Goal: Task Accomplishment & Management: Use online tool/utility

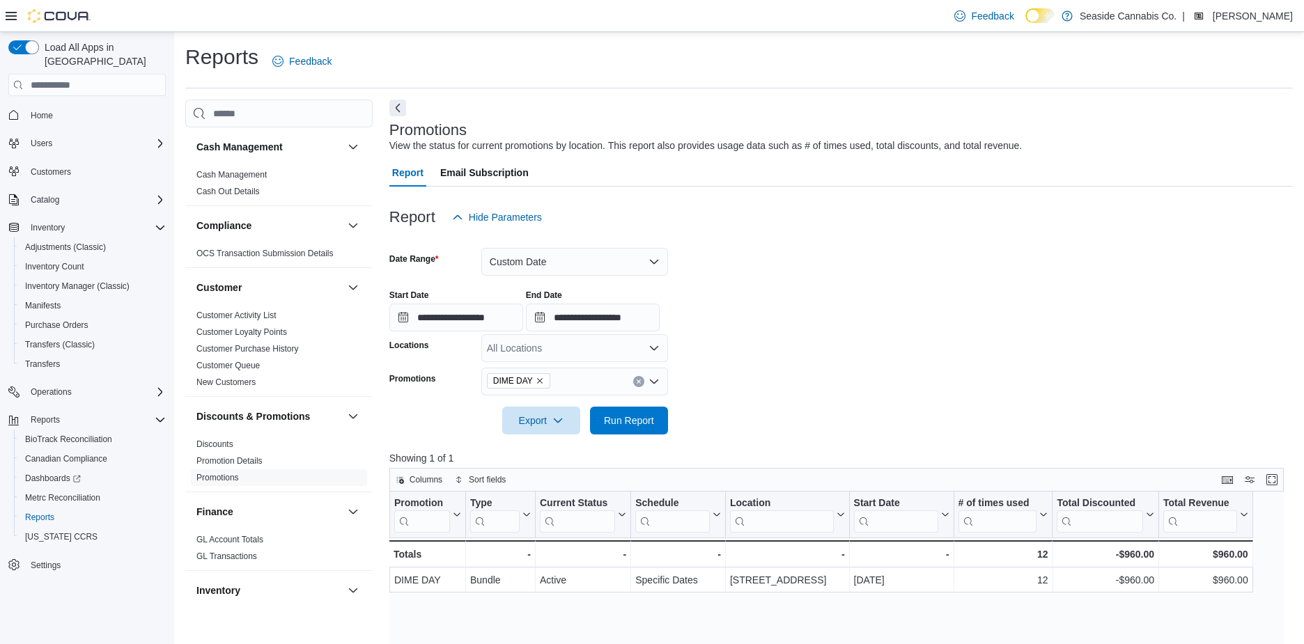
scroll to position [9, 0]
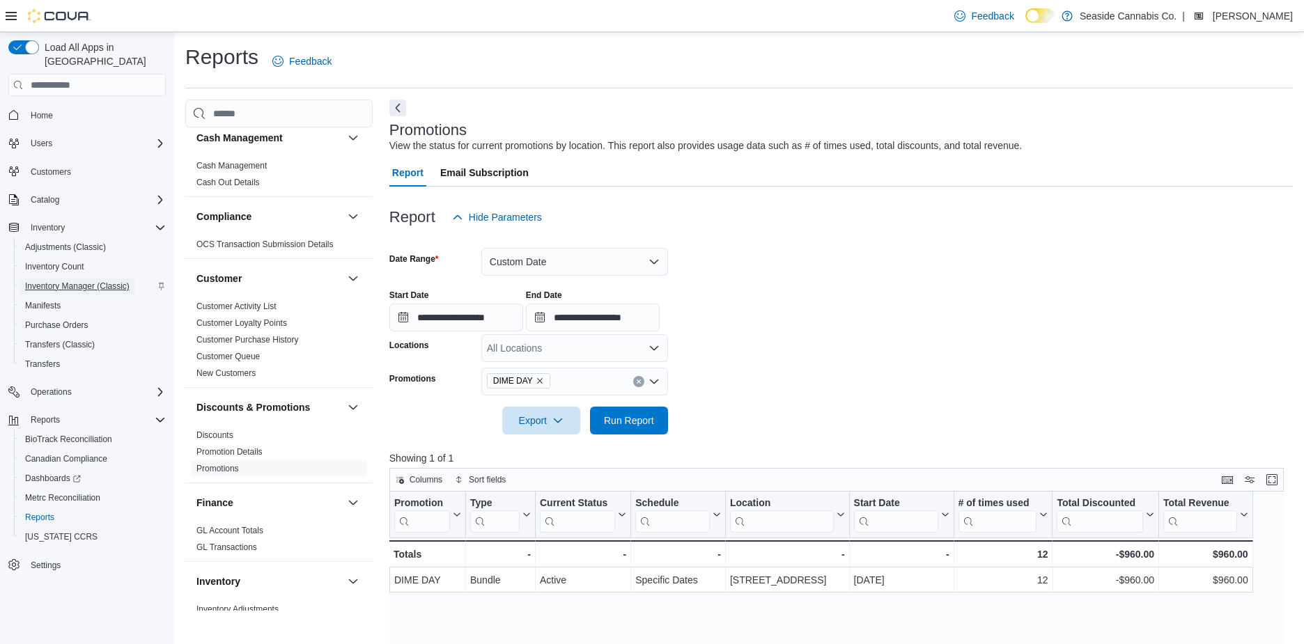
click at [81, 281] on span "Inventory Manager (Classic)" at bounding box center [77, 286] width 104 height 11
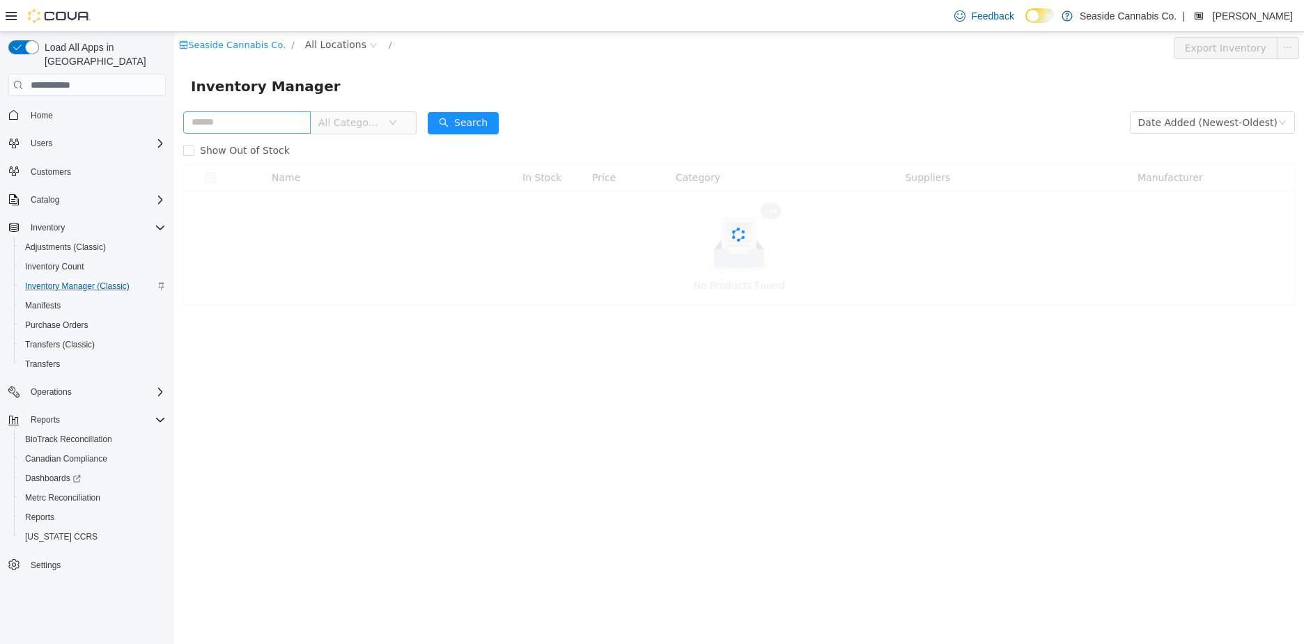
click at [268, 126] on input "text" at bounding box center [246, 122] width 127 height 22
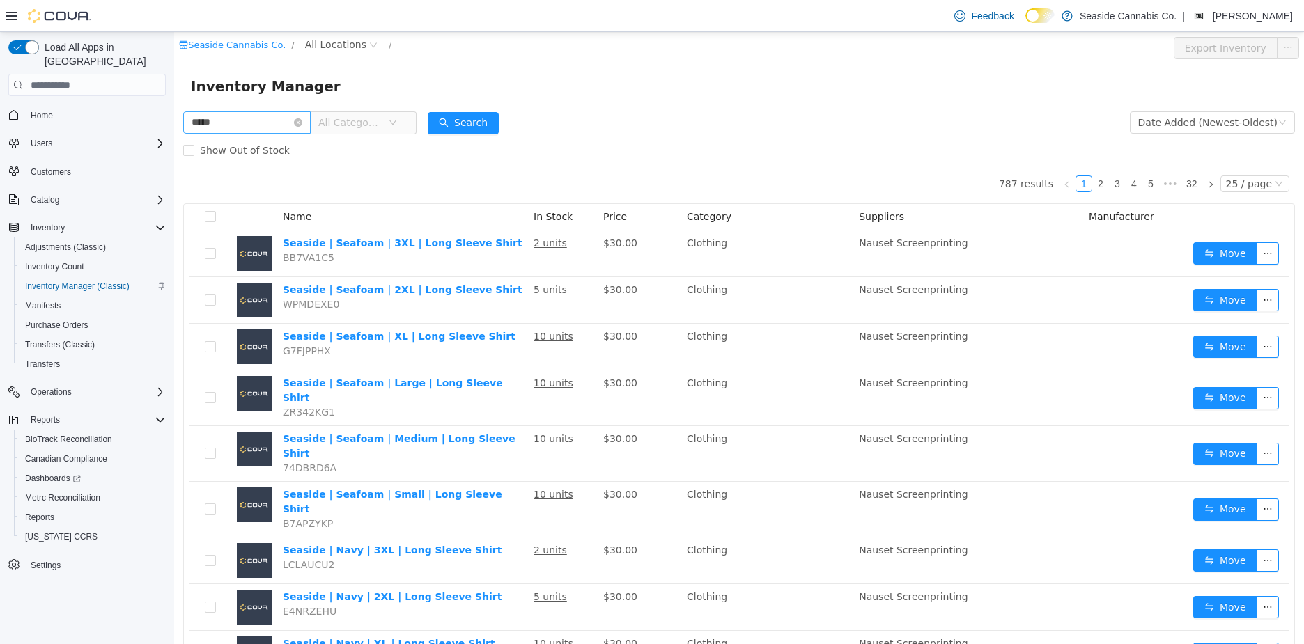
type input "*****"
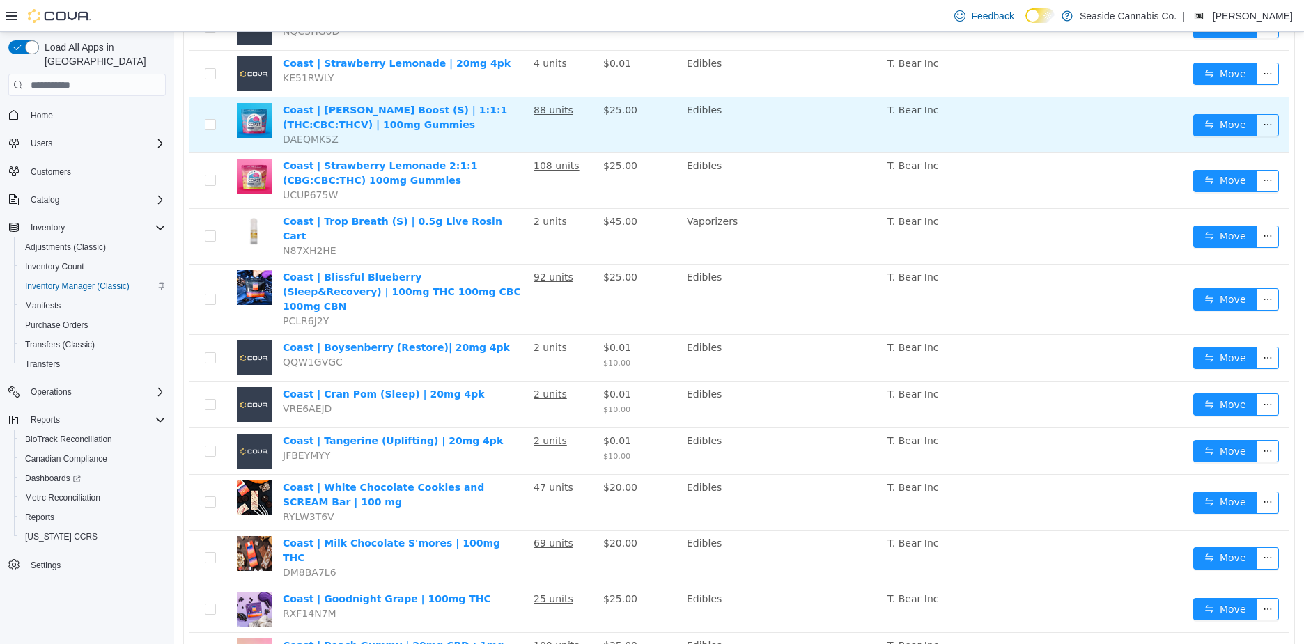
scroll to position [235, 0]
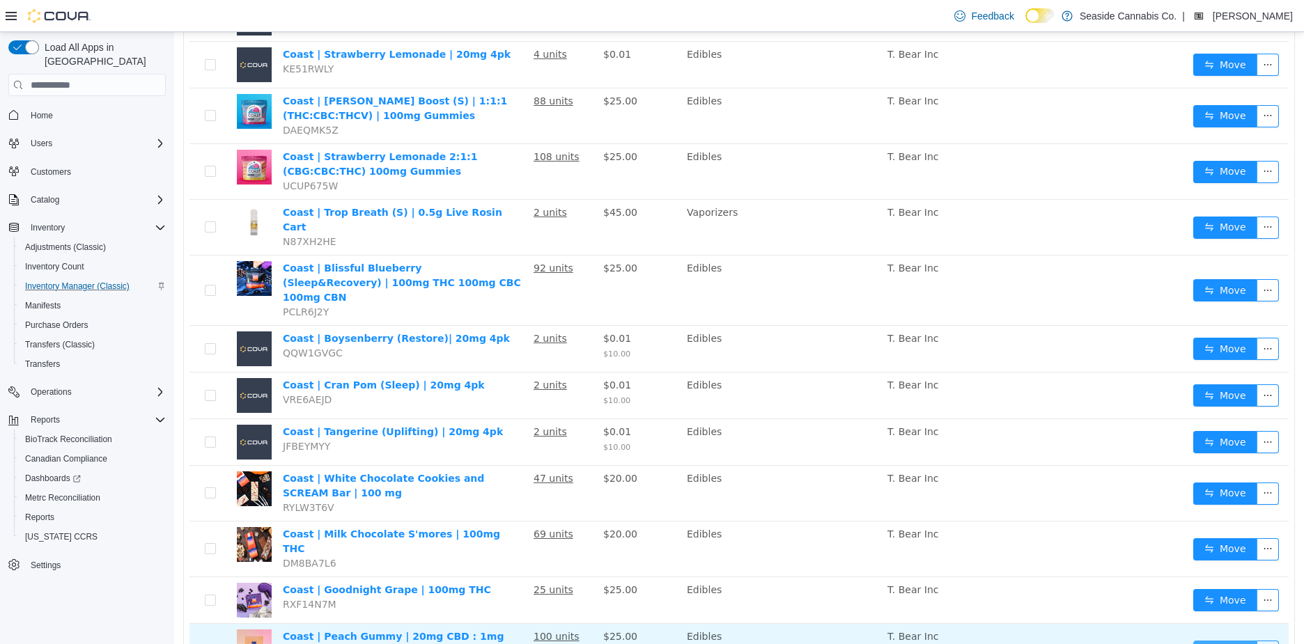
click at [1226, 641] on button "Move" at bounding box center [1225, 652] width 64 height 22
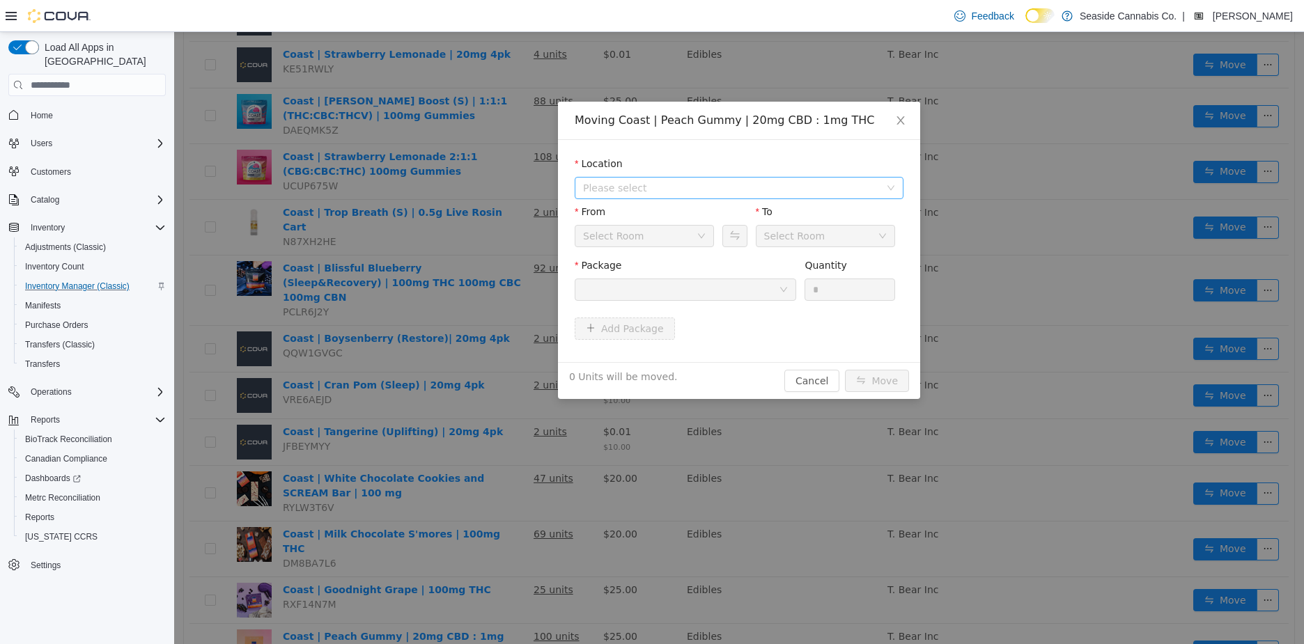
click at [714, 189] on span "Please select" at bounding box center [731, 188] width 297 height 14
click at [704, 231] on span "[STREET_ADDRESS]" at bounding box center [753, 238] width 294 height 19
click at [701, 293] on div at bounding box center [681, 289] width 196 height 21
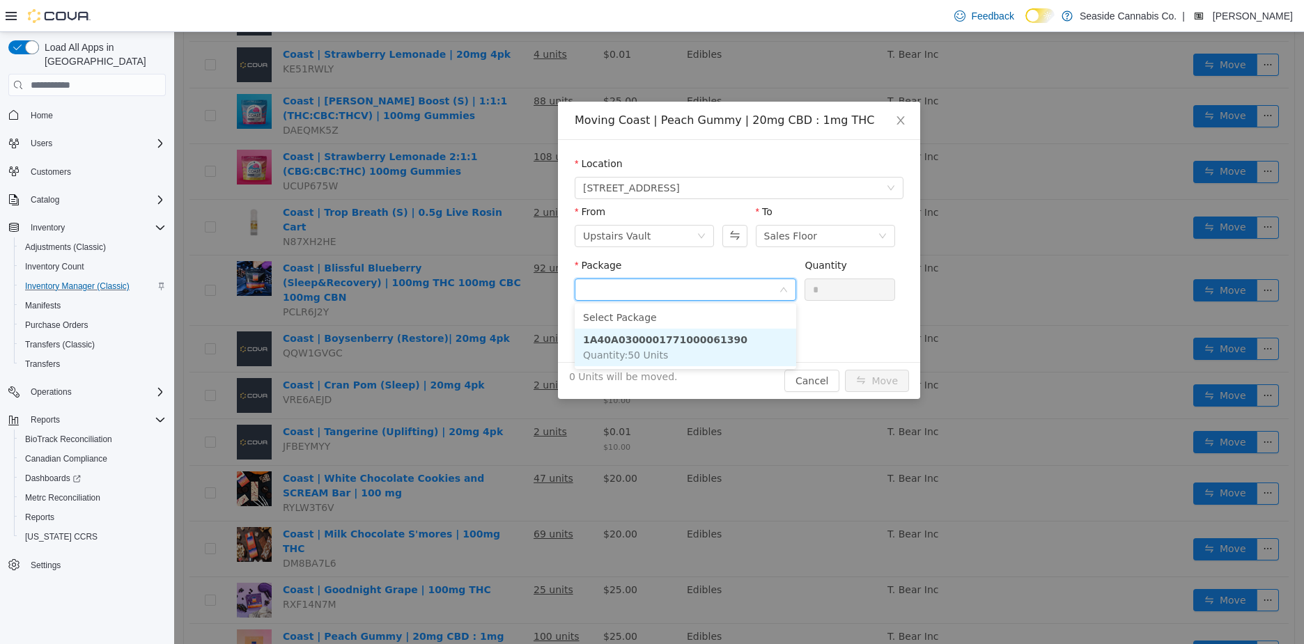
click at [709, 337] on strong "1A40A0300001771000061390" at bounding box center [665, 339] width 164 height 11
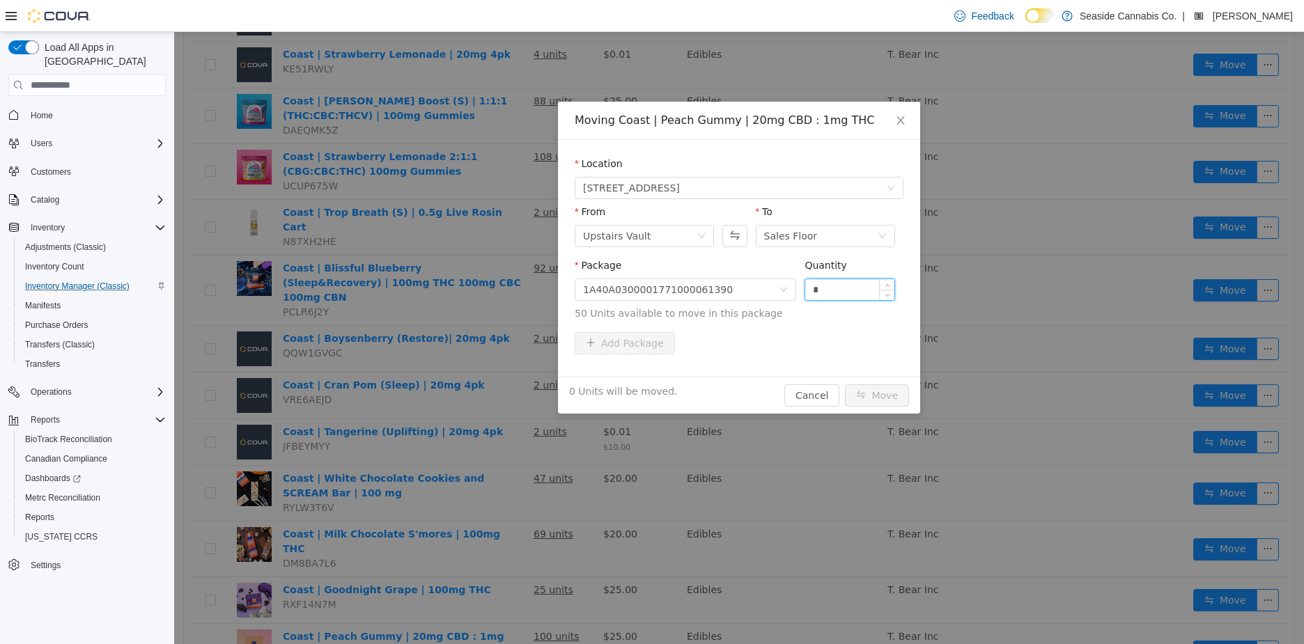
click at [814, 285] on input "*" at bounding box center [849, 289] width 89 height 21
type input "*"
click at [869, 389] on button "Move" at bounding box center [877, 395] width 64 height 22
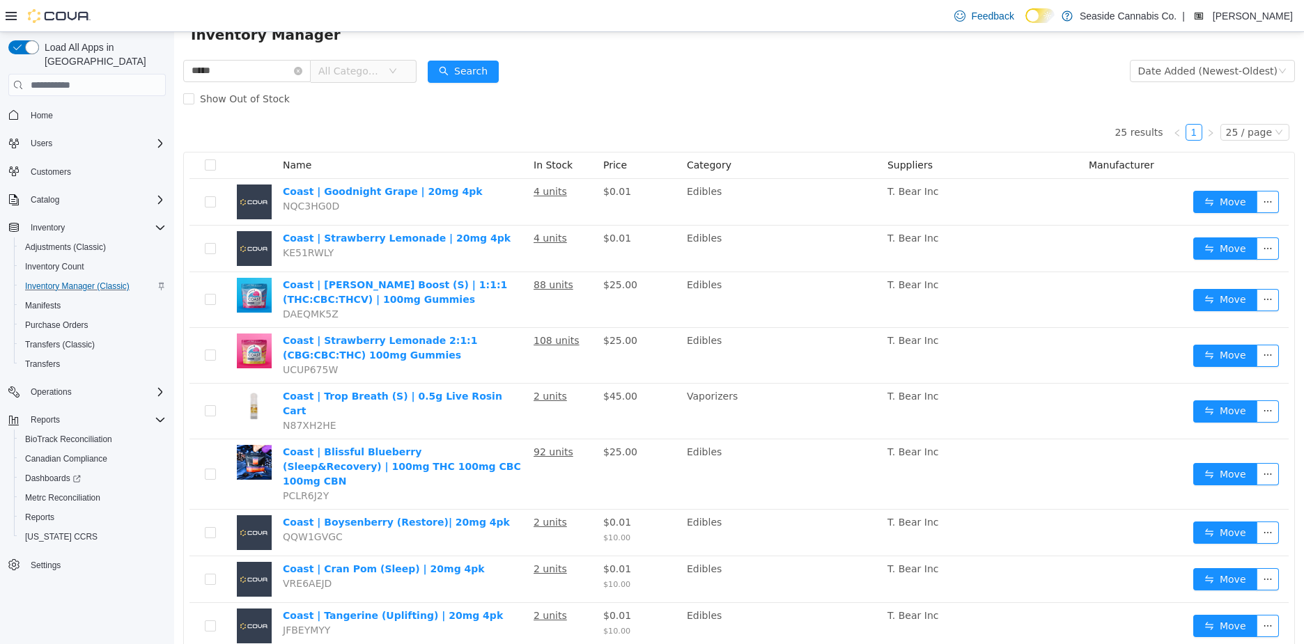
scroll to position [0, 0]
